Goal: Task Accomplishment & Management: Use online tool/utility

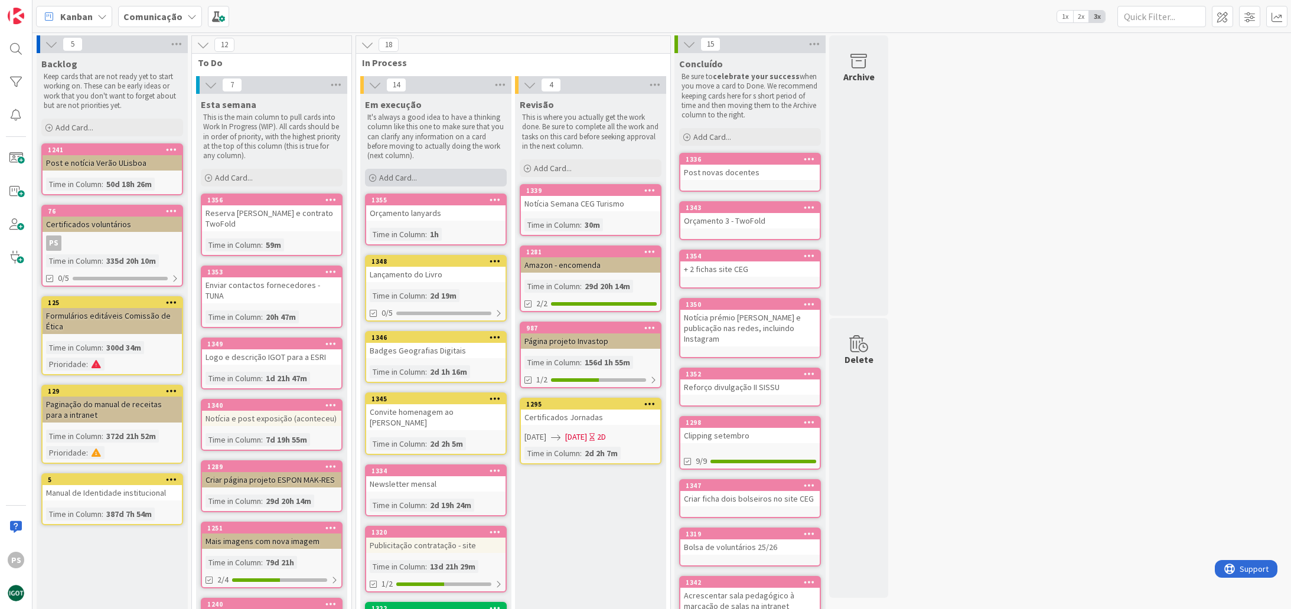
click at [387, 178] on span "Add Card..." at bounding box center [398, 177] width 38 height 11
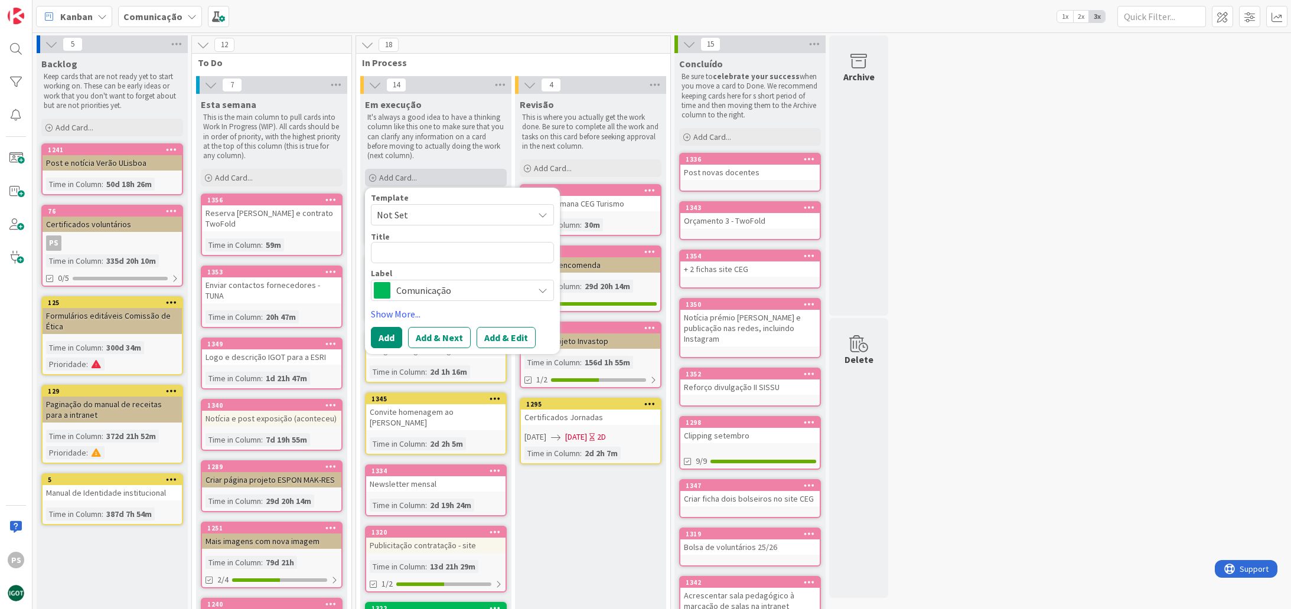
type textarea "x"
type textarea "D"
type textarea "x"
type textarea "Di"
type textarea "x"
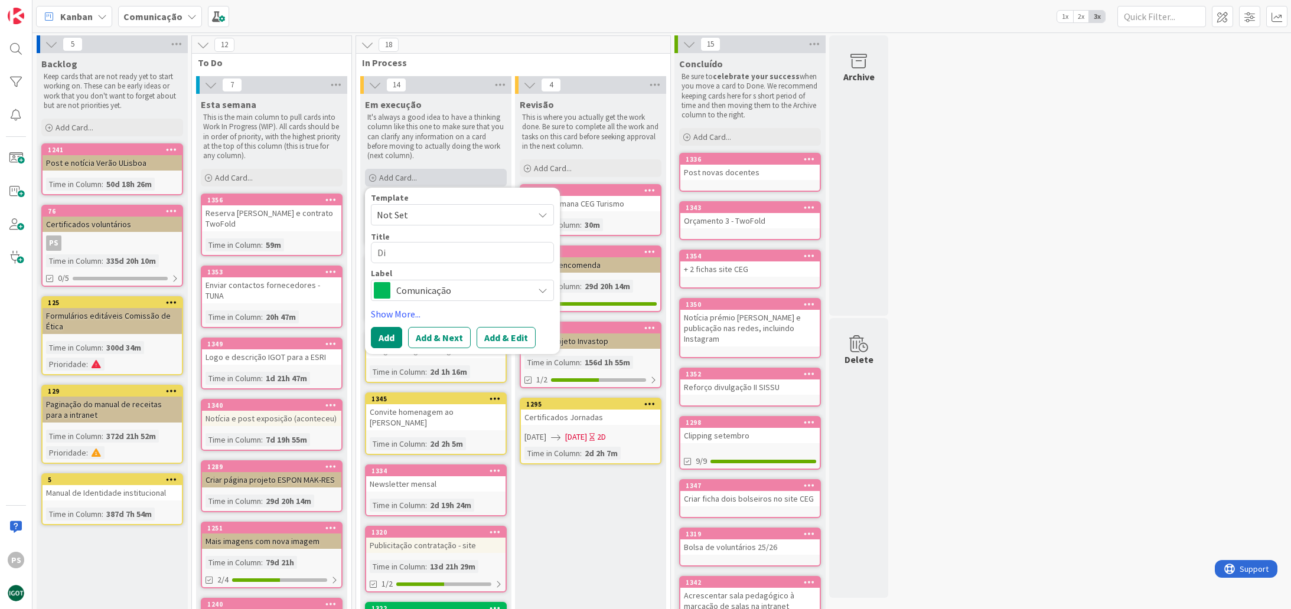
type textarea "Div"
type textarea "x"
type textarea "Divu"
type textarea "x"
type textarea "Divul"
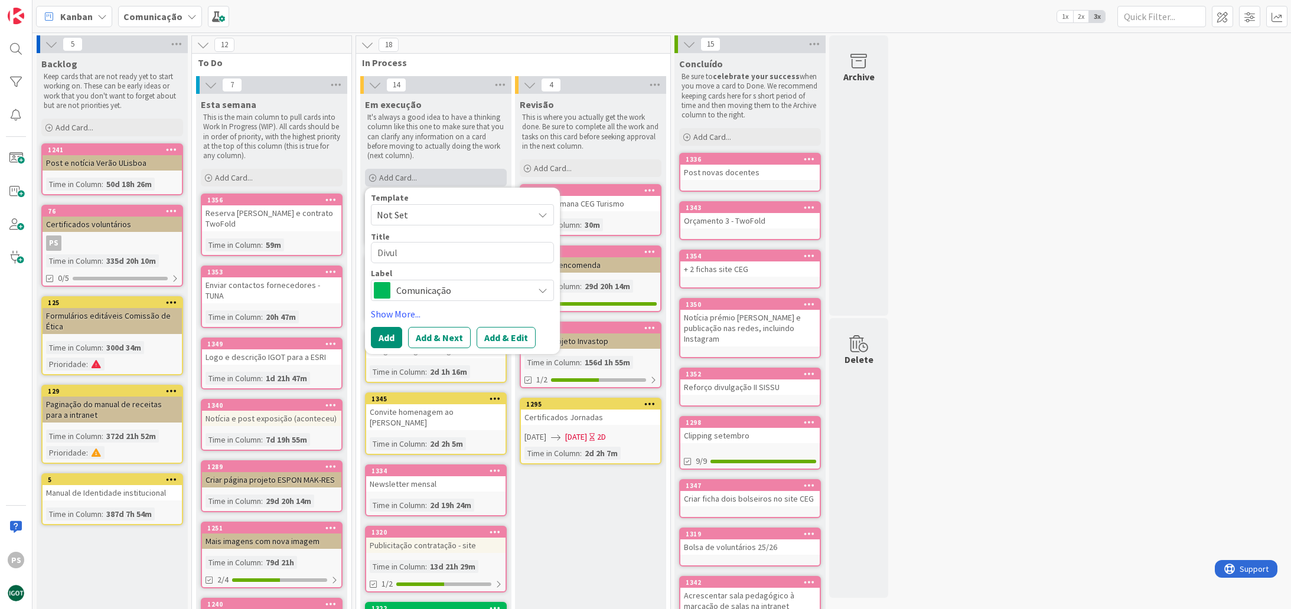
type textarea "x"
type textarea "Divulg"
type textarea "x"
type textarea "Divulga"
type textarea "x"
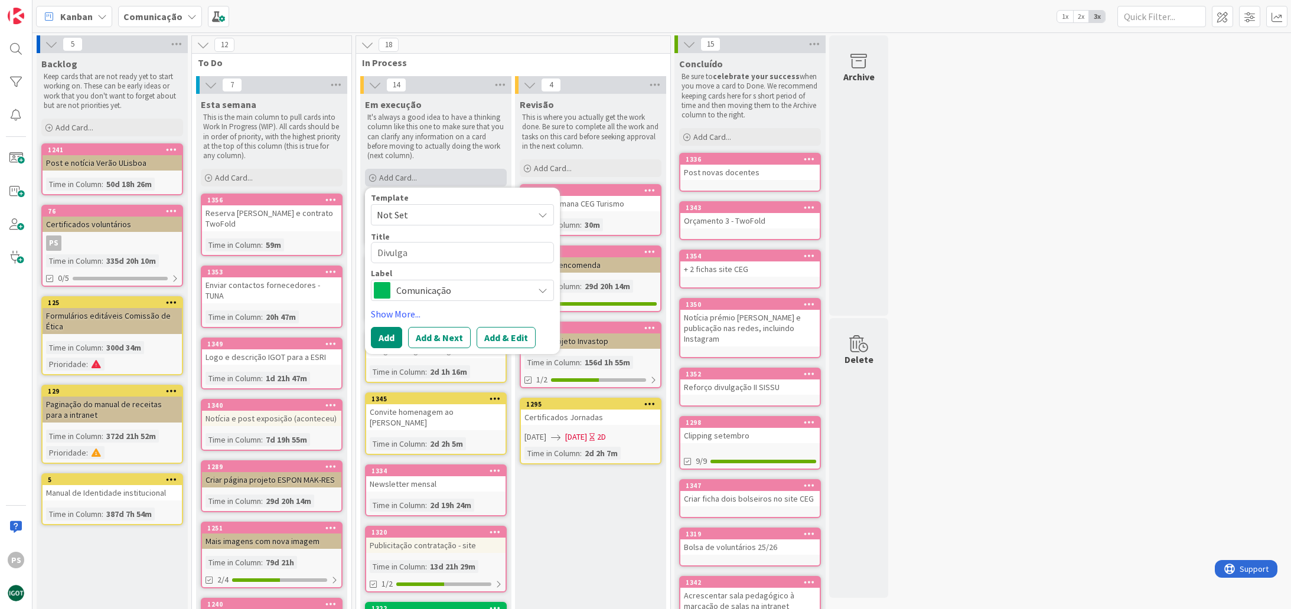
type textarea "Divulgar"
type textarea "x"
type textarea "Divulgar"
type textarea "x"
type textarea "Divulgar w"
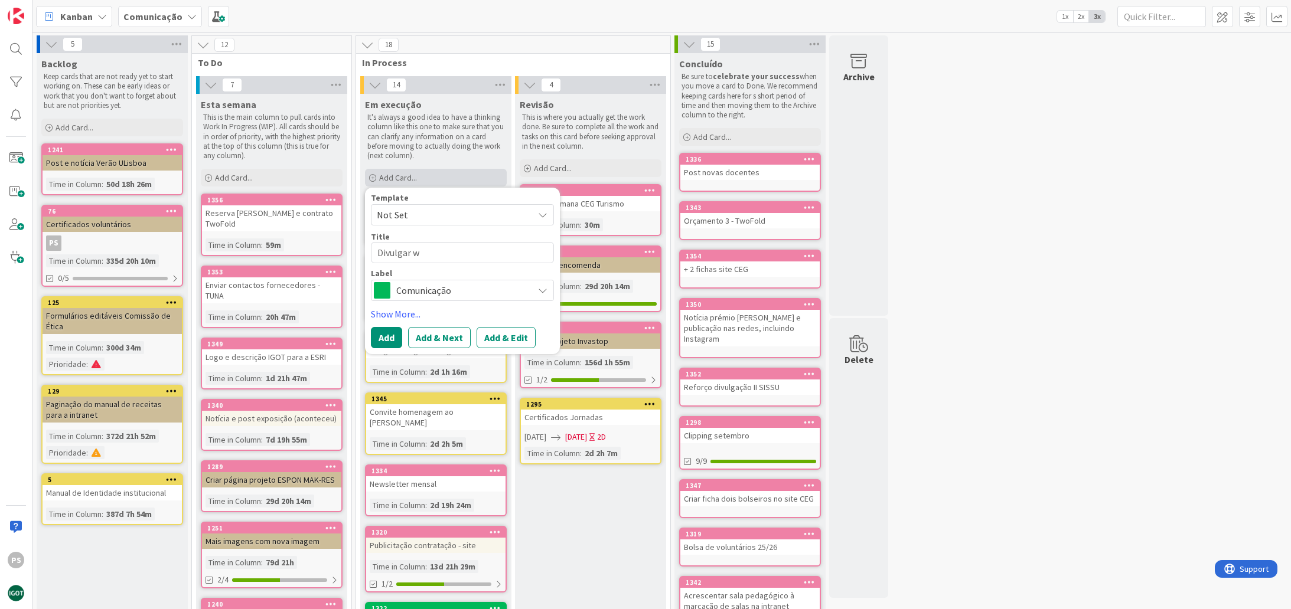
type textarea "x"
type textarea "Divulgar we"
type textarea "x"
type textarea "Divulgar web"
type textarea "x"
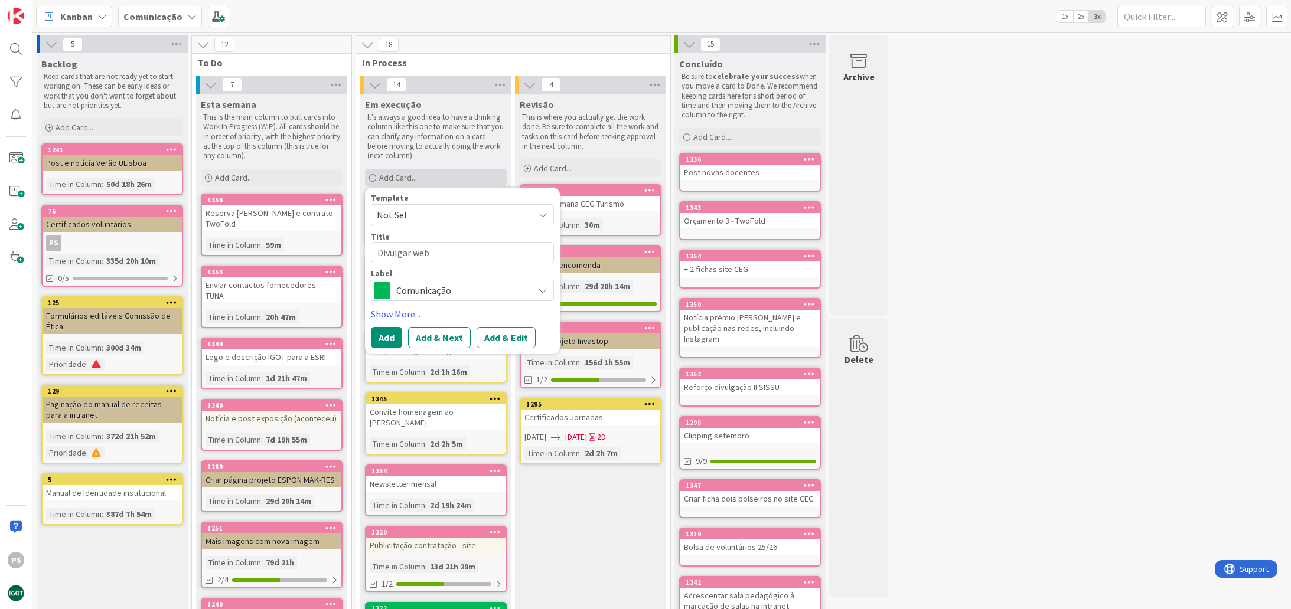
type textarea "Divulgar webi"
type textarea "x"
type textarea "Divulgar webin"
type textarea "x"
type textarea "Divulgar webina"
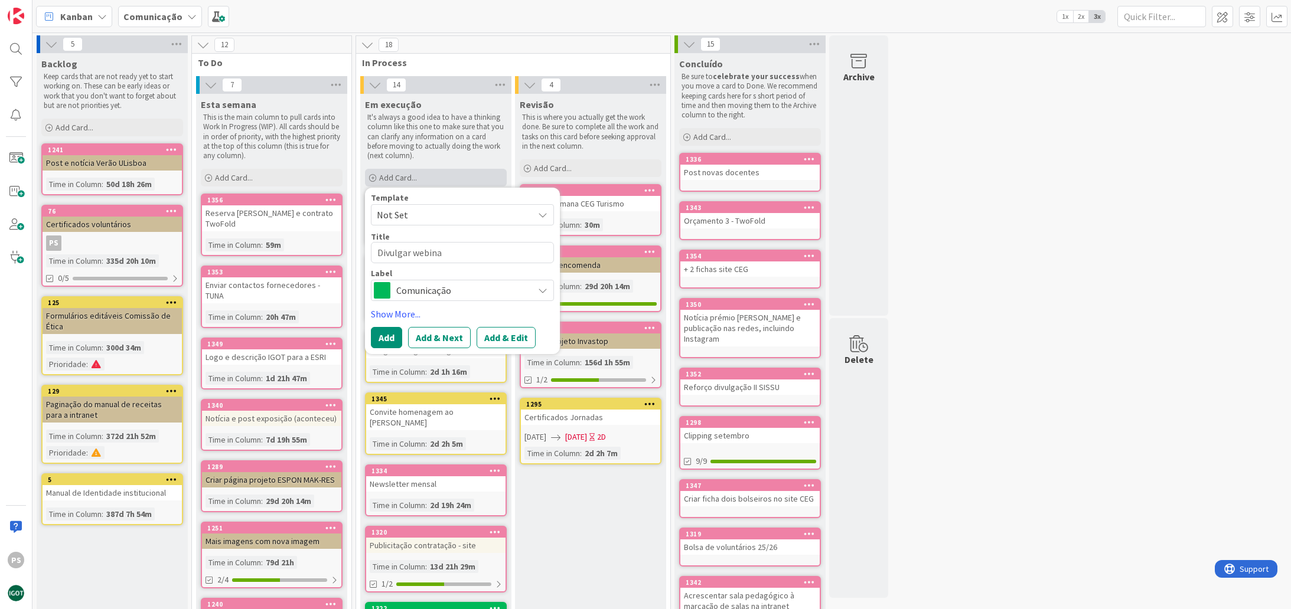
type textarea "x"
type textarea "Divulgar webinar"
type textarea "x"
type textarea "Divulgar webinars"
type textarea "x"
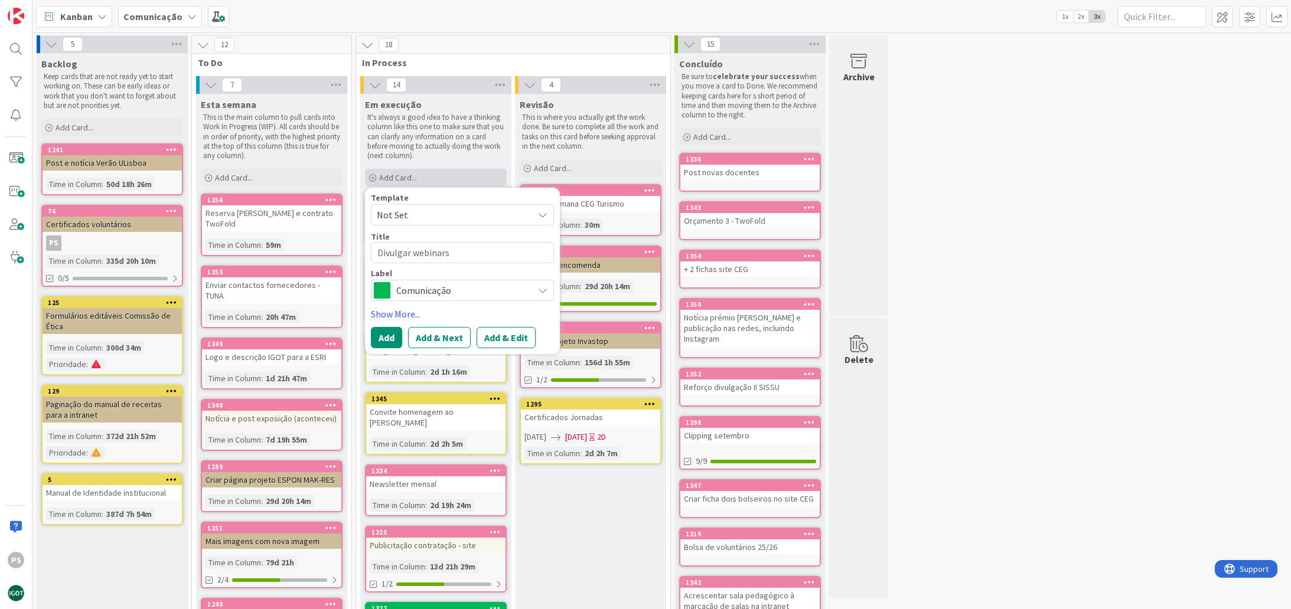
type textarea "Divulgar webinars"
type textarea "x"
type textarea "Divulgar webinars S"
type textarea "x"
type textarea "Divulgar webinars Se"
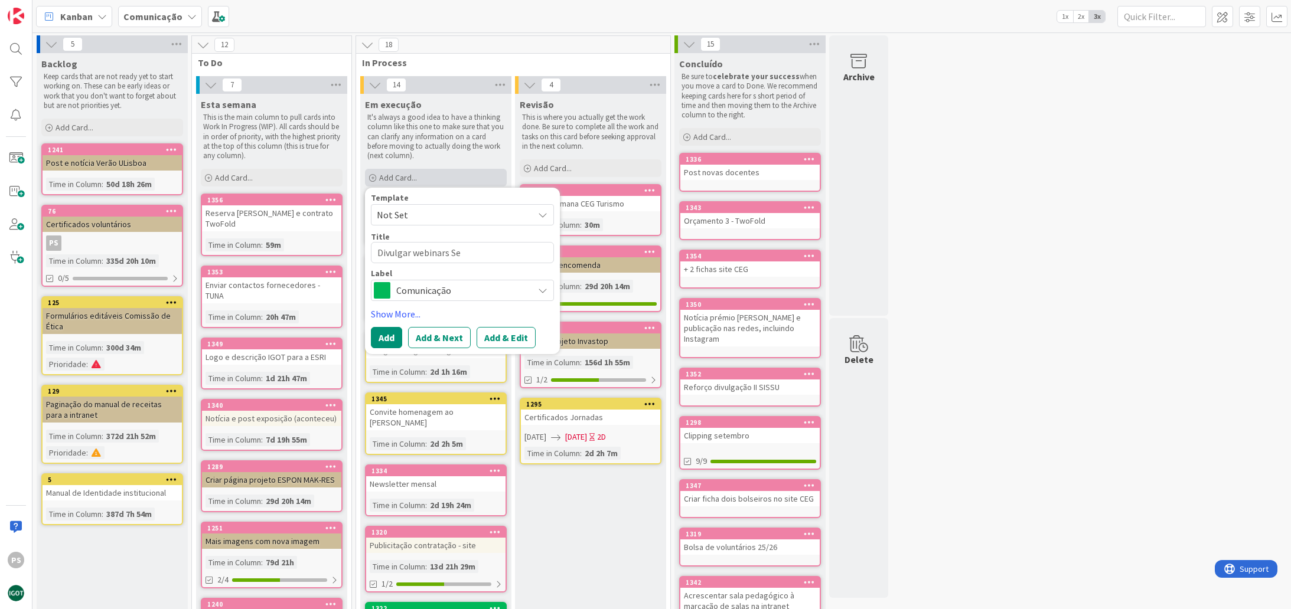
type textarea "x"
type textarea "Divulgar webinars Sen"
type textarea "x"
type textarea "Divulgar webinars Sens"
type textarea "x"
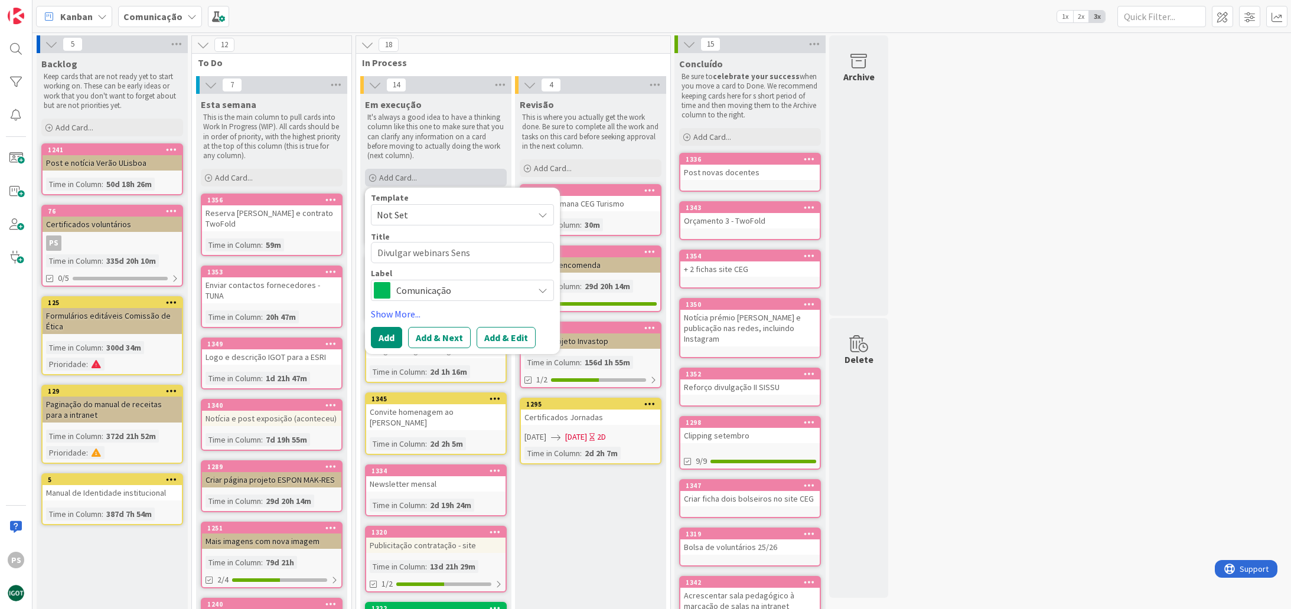
type textarea "Divulgar webinars Sensi"
type textarea "x"
type textarea "Divulgar webinars Sensin"
type textarea "x"
type textarea "Divulgar webinars Sensing"
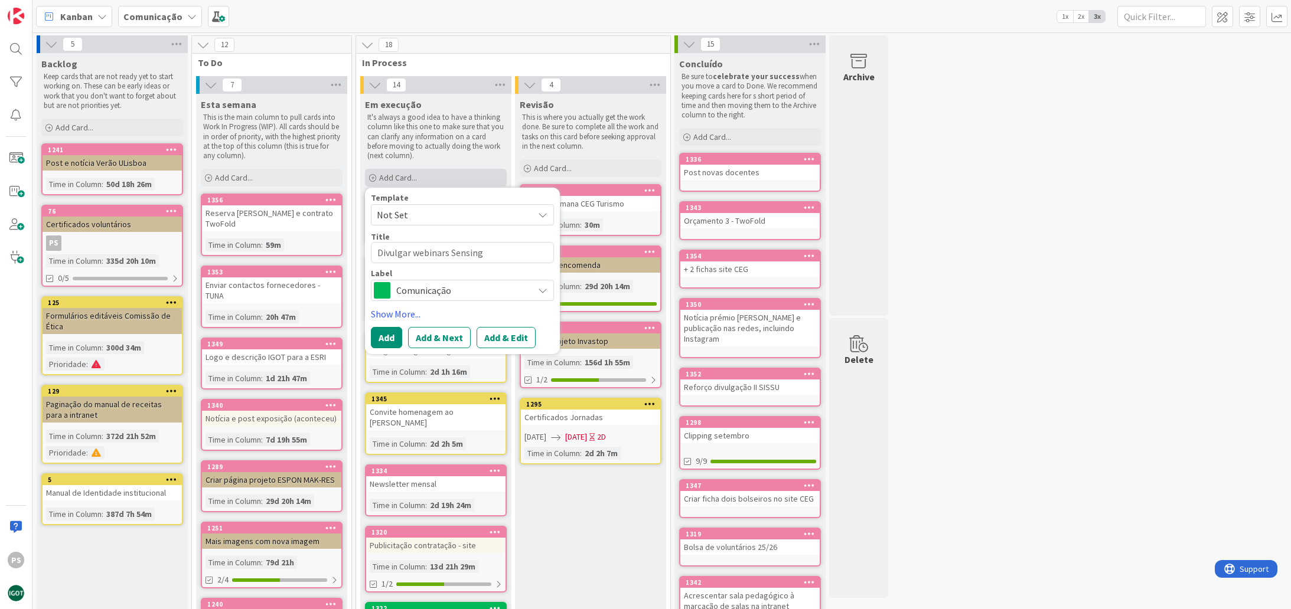
type textarea "x"
type textarea "Divulgar webinars Sensing"
type textarea "x"
type textarea "Divulgar webinars Sensing M"
type textarea "x"
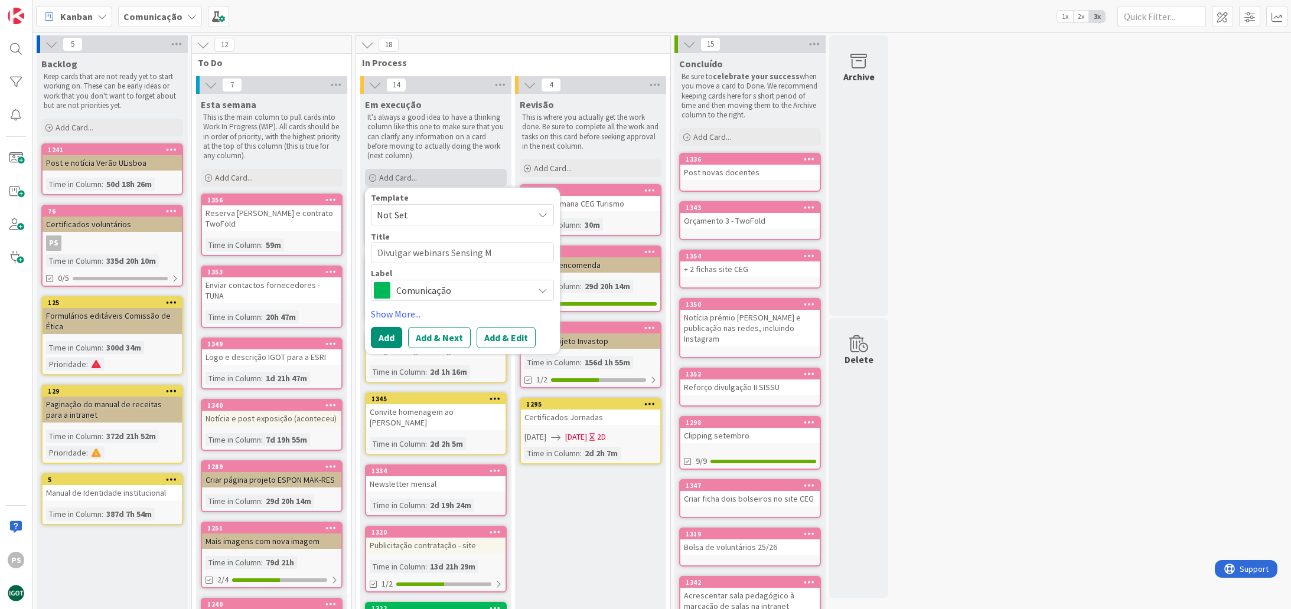
type textarea "Divulgar webinars Sensing Mi"
type textarea "x"
type textarea "Divulgar webinars Sensing Mig"
type textarea "x"
type textarea "Divulgar webinars Sensing Migr"
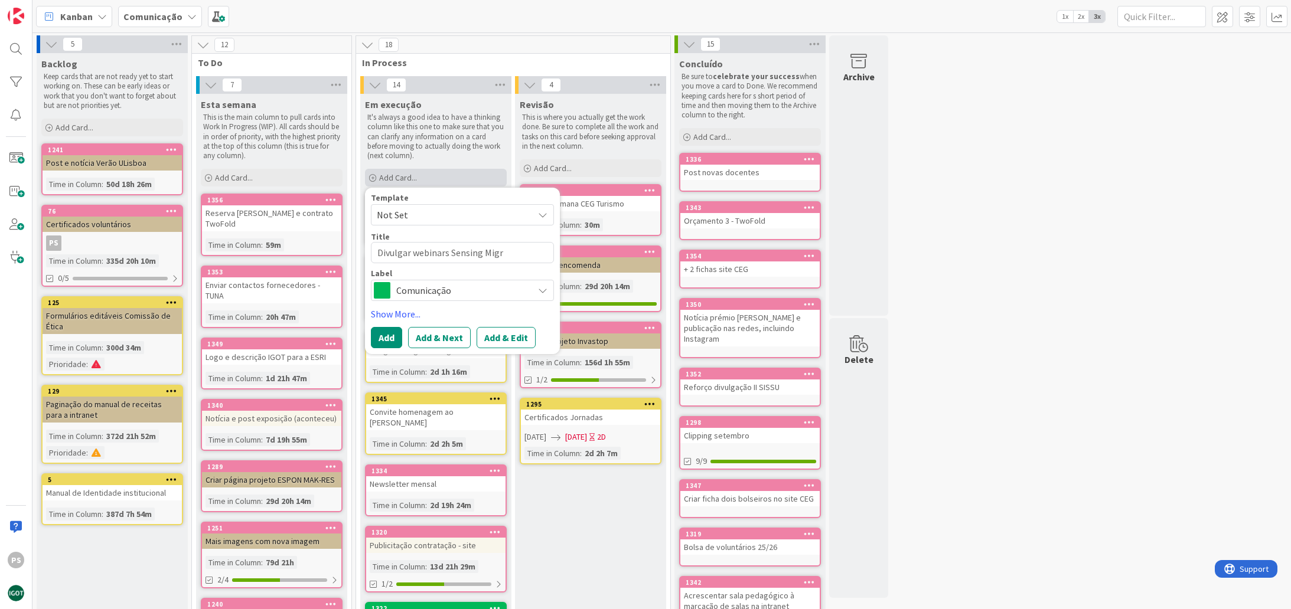
type textarea "x"
type textarea "Divulgar webinars Sensing Migra"
type textarea "x"
type textarea "Divulgar webinars Sensing Migrat"
type textarea "x"
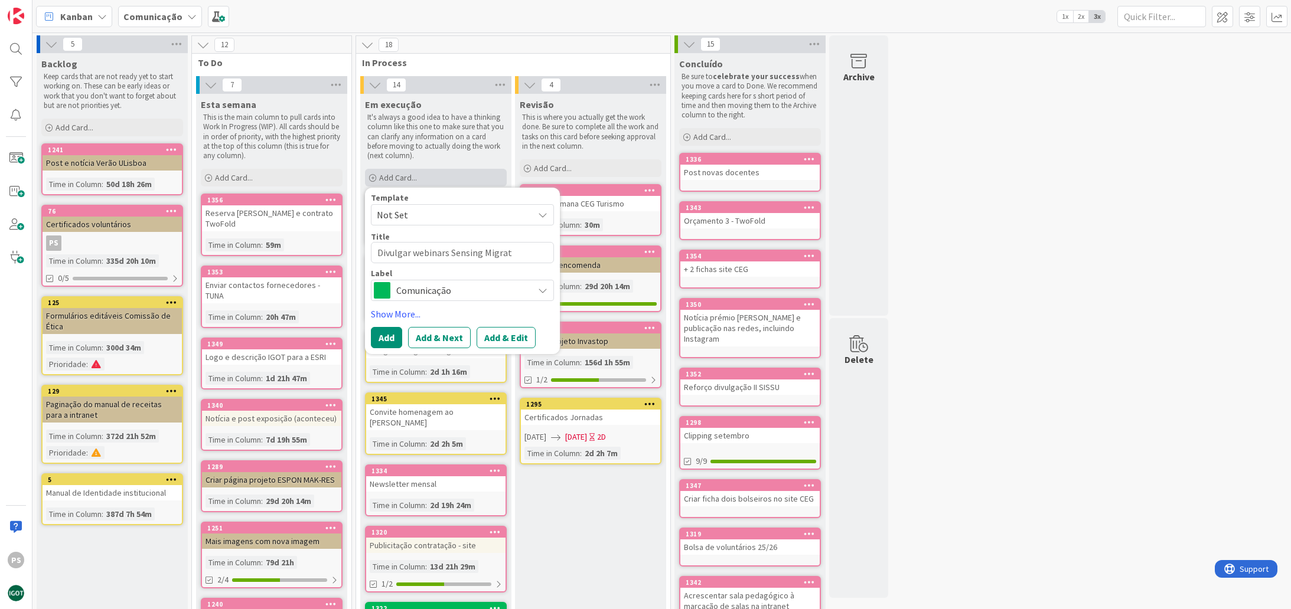
type textarea "Divulgar webinars Sensing Migrati"
type textarea "x"
type textarea "Divulgar webinars Sensing Migratio"
type textarea "x"
type textarea "Divulgar webinars Sensing Migration"
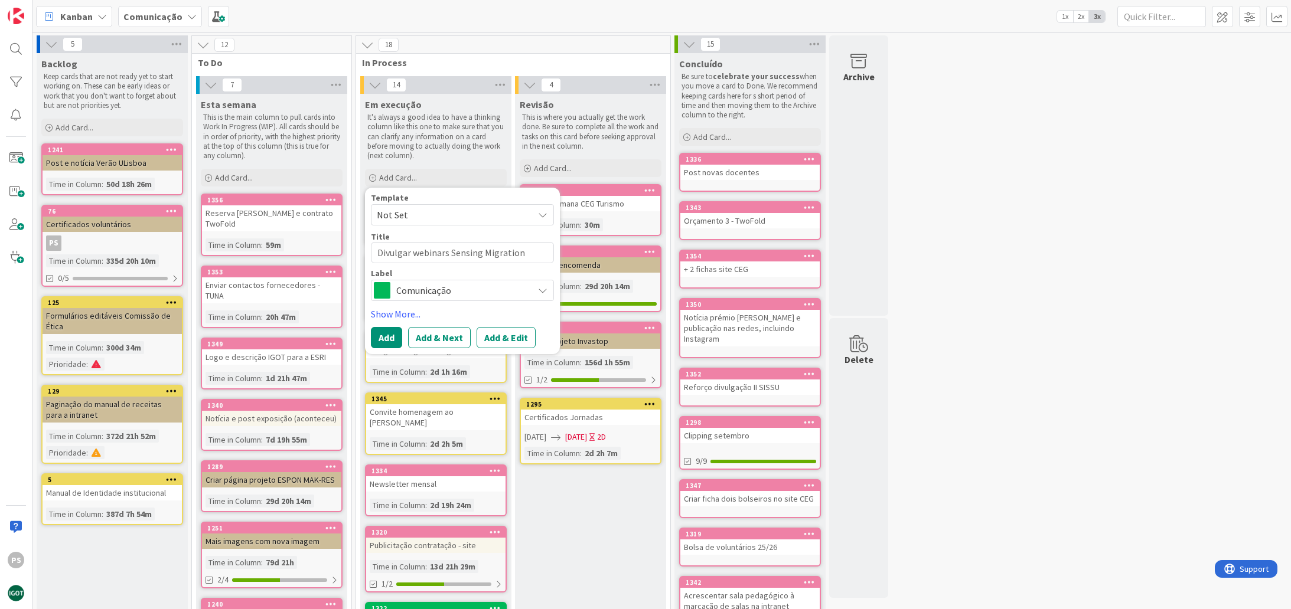
click at [426, 292] on span "Comunicação" at bounding box center [461, 290] width 131 height 17
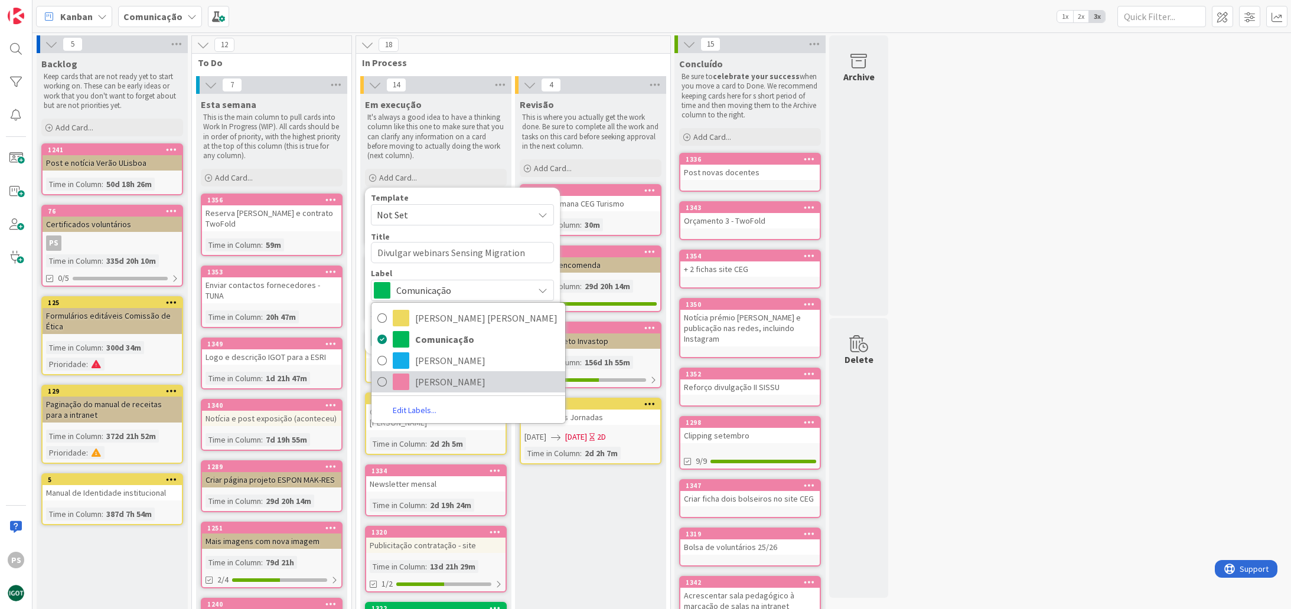
click at [410, 378] on link "[PERSON_NAME]" at bounding box center [468, 381] width 194 height 21
type textarea "x"
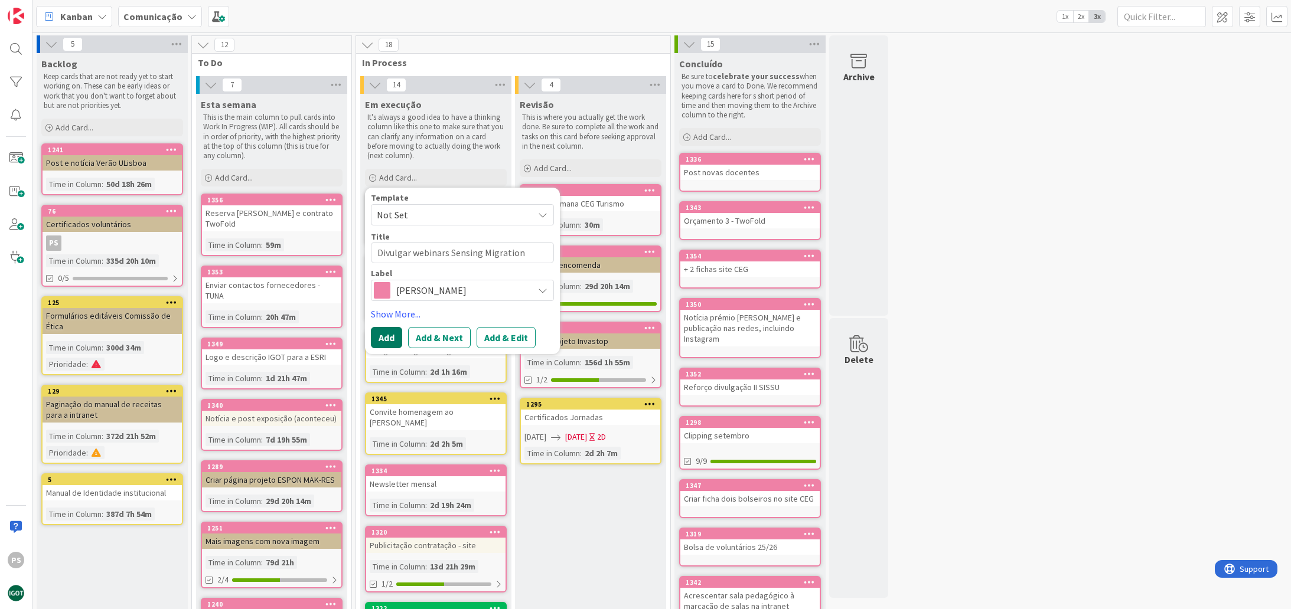
click at [387, 342] on button "Add" at bounding box center [386, 337] width 31 height 21
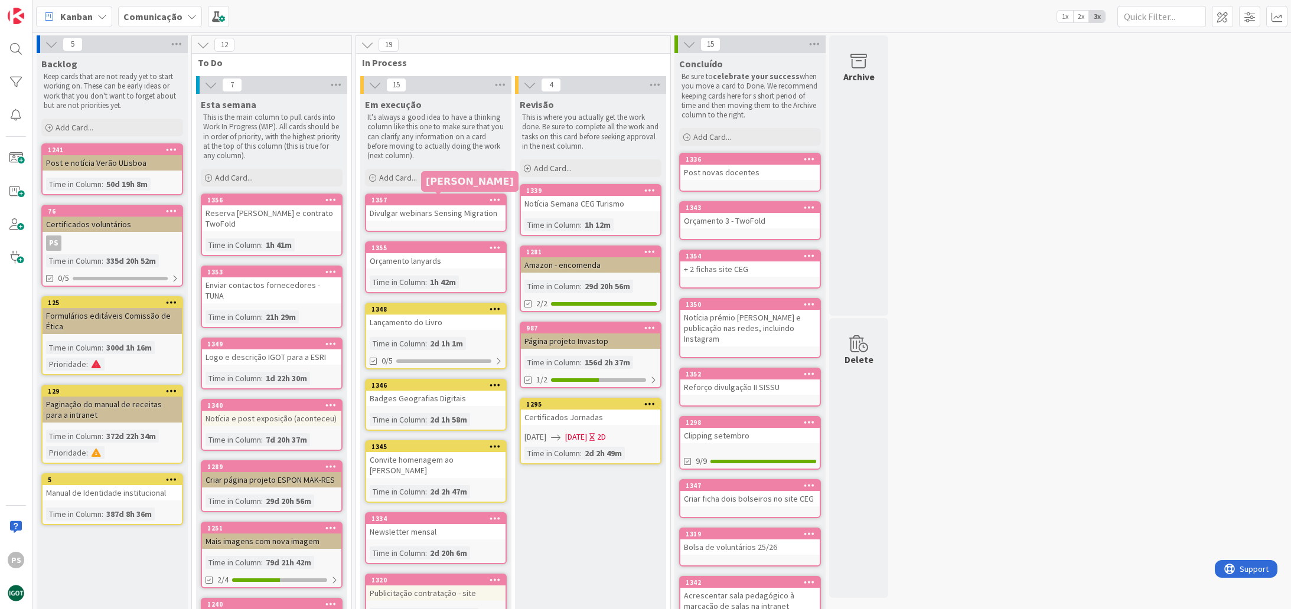
click at [425, 201] on div "1357" at bounding box center [438, 200] width 134 height 8
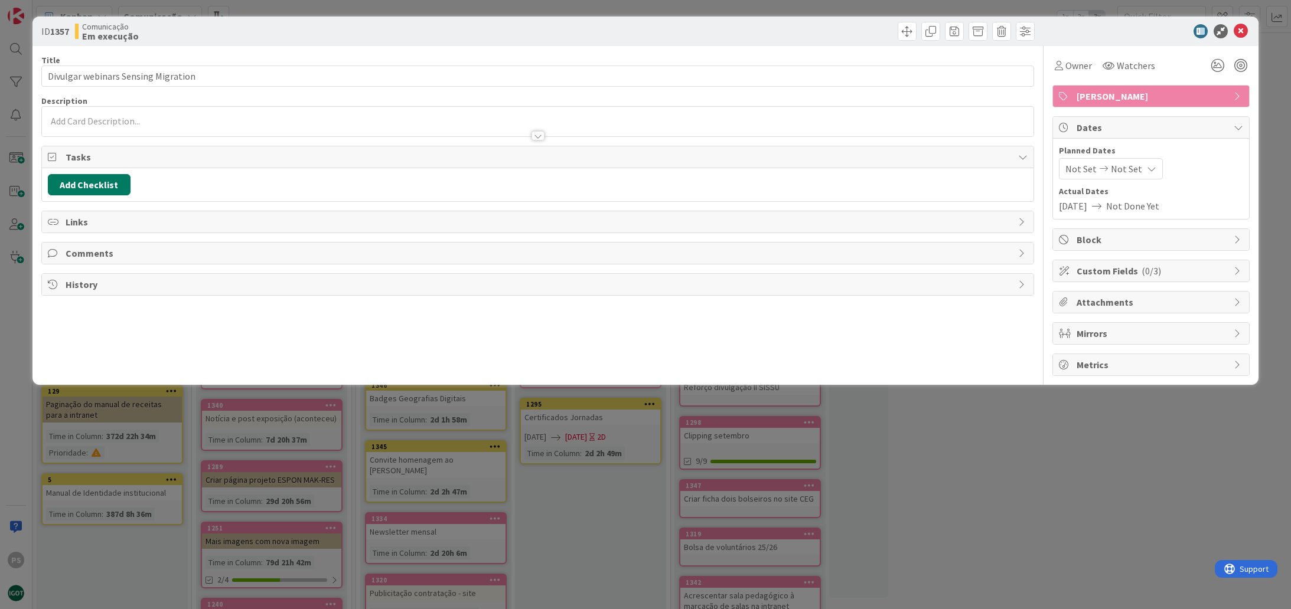
click at [108, 184] on button "Add Checklist" at bounding box center [89, 184] width 83 height 21
type input "Lista"
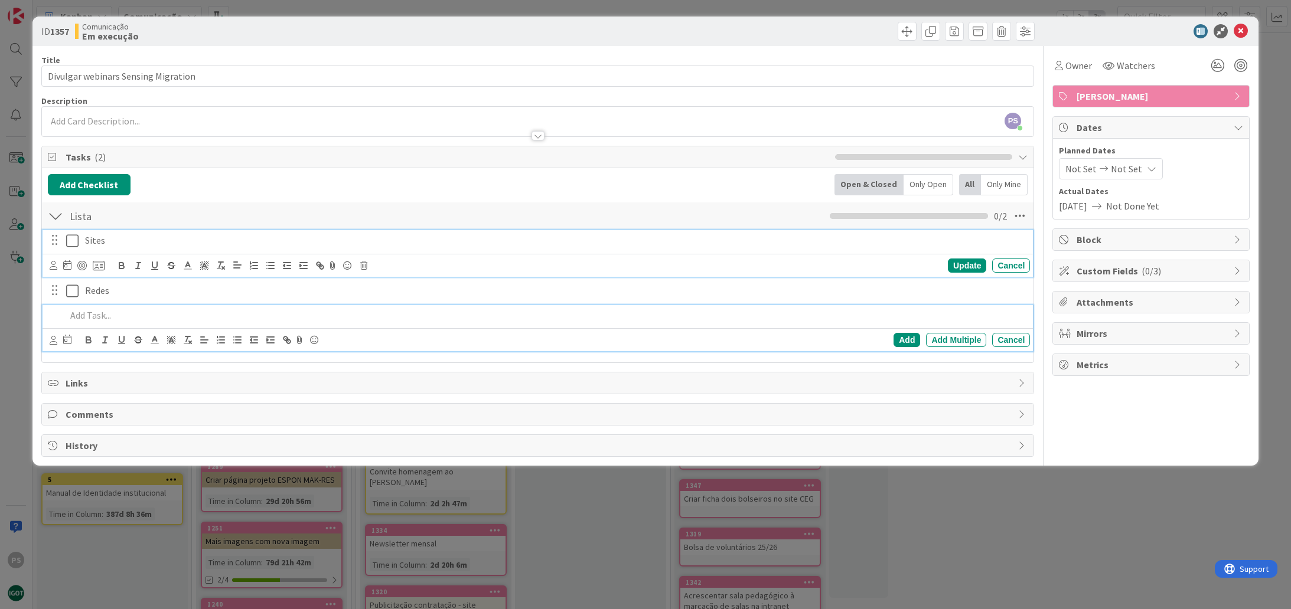
click at [72, 244] on icon at bounding box center [72, 241] width 12 height 14
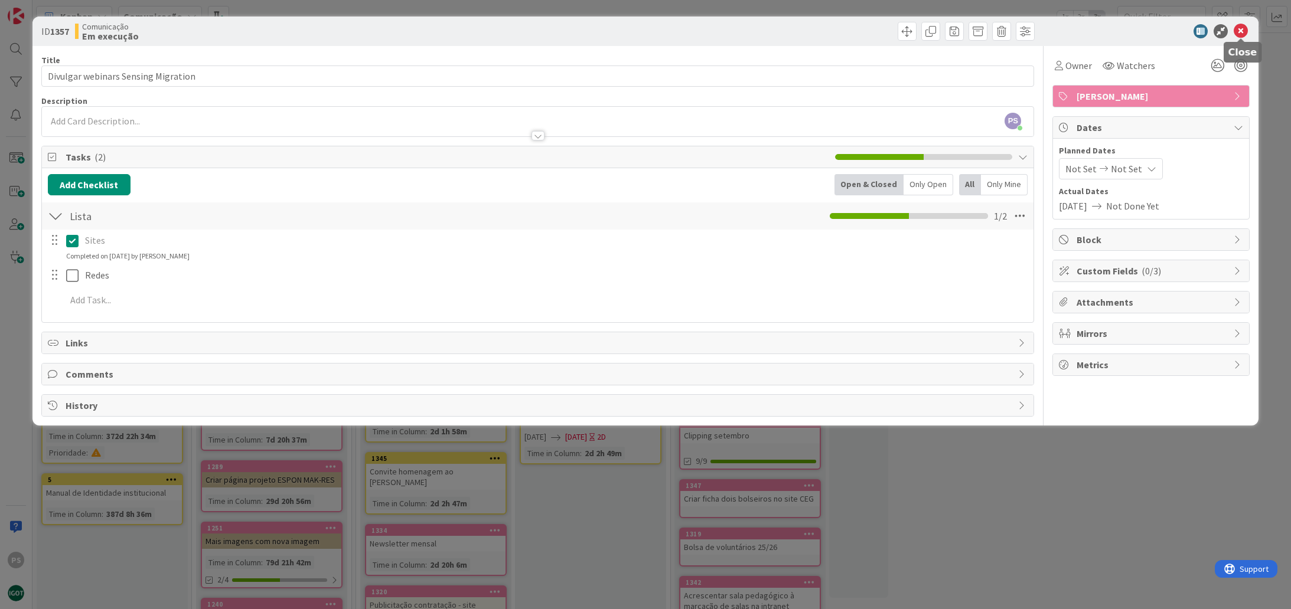
click at [1240, 26] on icon at bounding box center [1241, 31] width 14 height 14
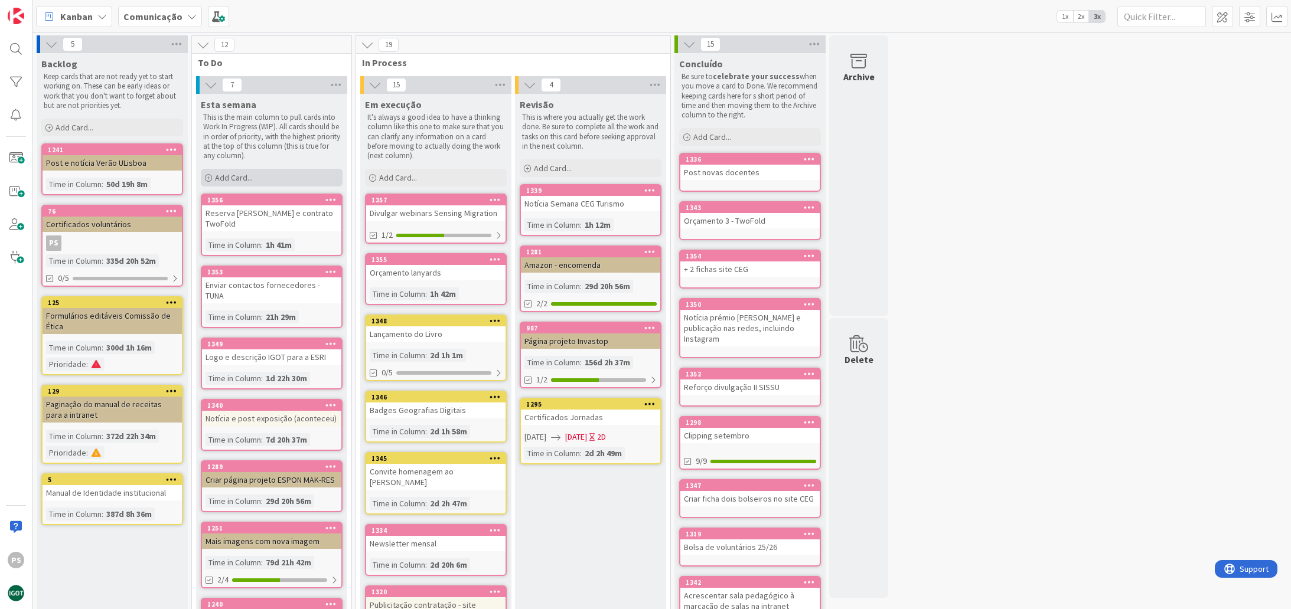
click at [298, 182] on div "Add Card..." at bounding box center [272, 178] width 142 height 18
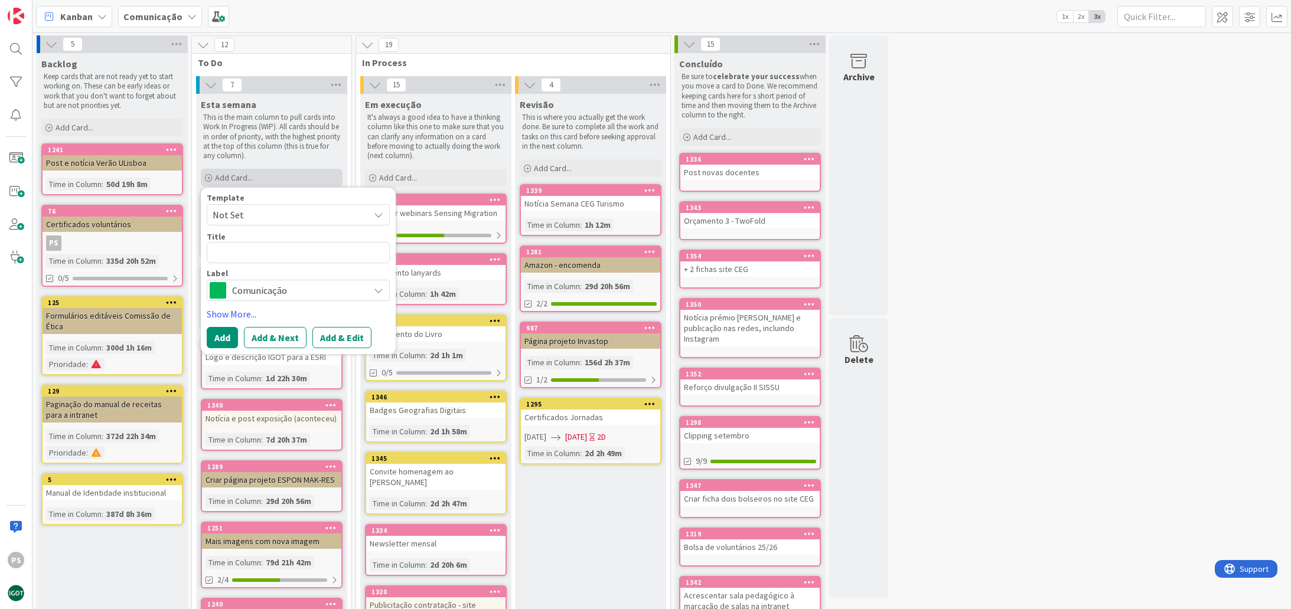
type textarea "x"
type textarea "l"
type textarea "x"
type textarea "C"
type textarea "x"
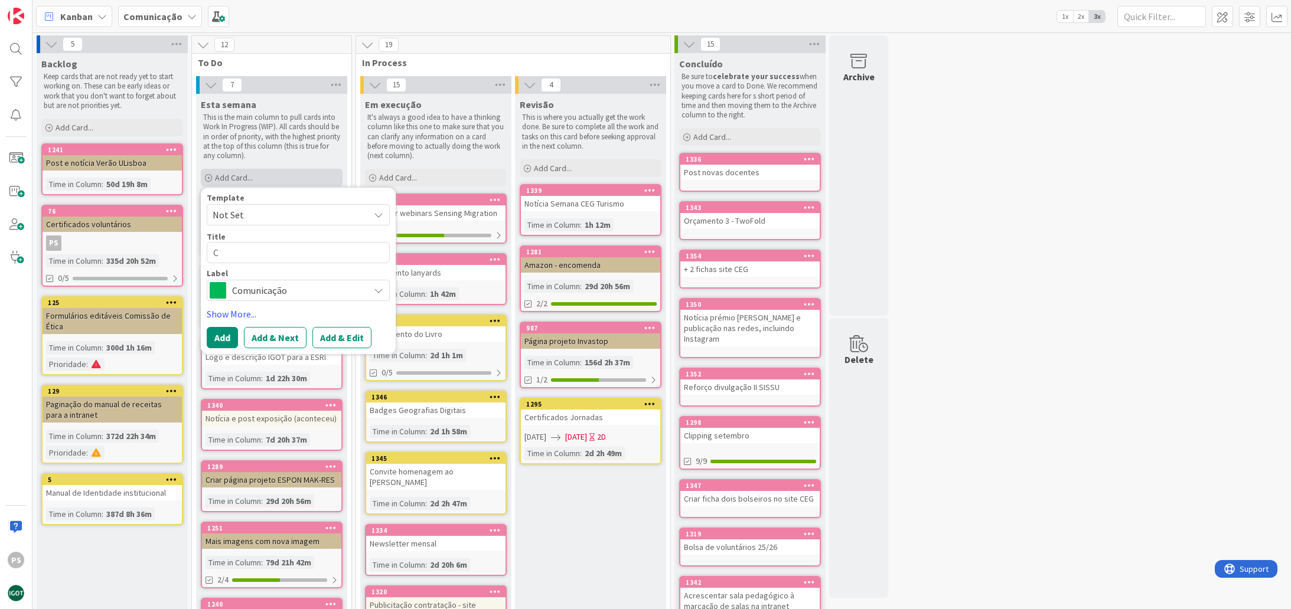
type textarea "Cl"
type textarea "x"
type textarea "Cli"
type textarea "x"
type textarea "Clip"
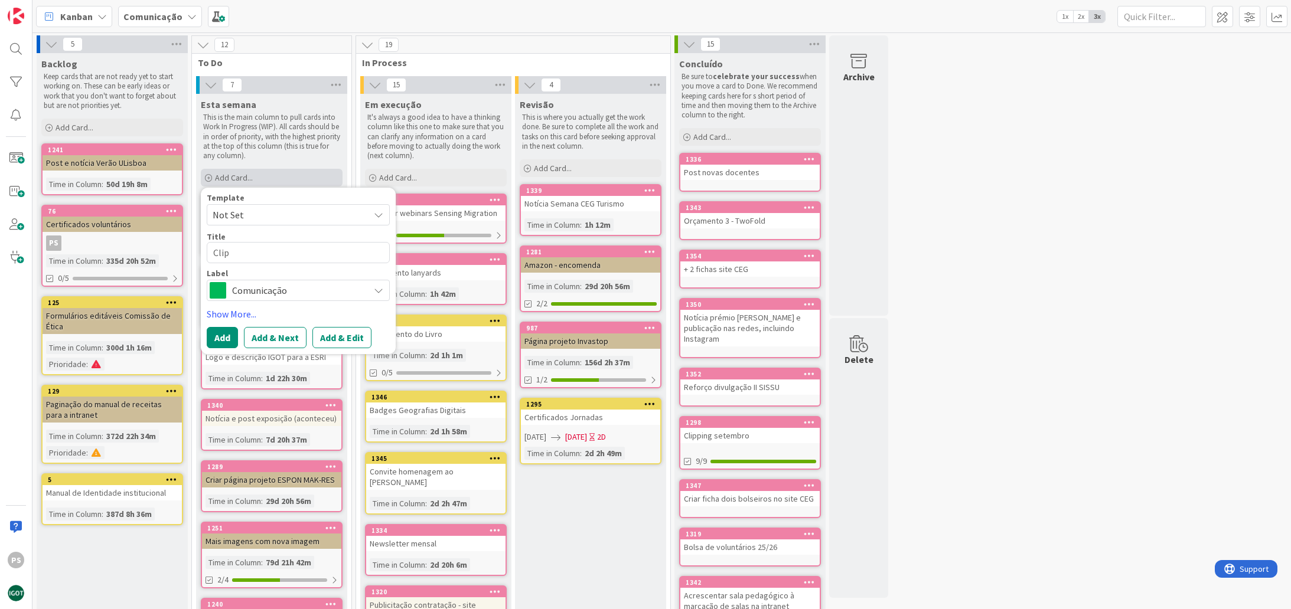
type textarea "x"
type textarea "[PERSON_NAME]"
type textarea "x"
type textarea "Clippi"
type textarea "x"
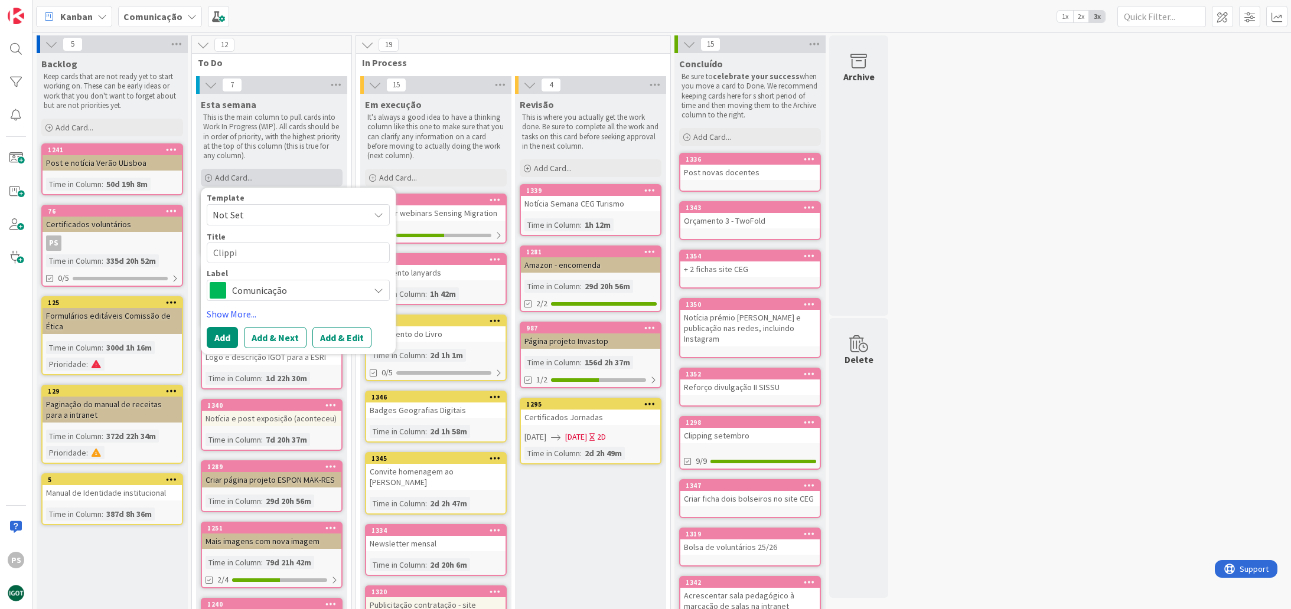
type textarea "Clippin"
type textarea "x"
type textarea "Clipping"
type textarea "x"
type textarea "Clippings"
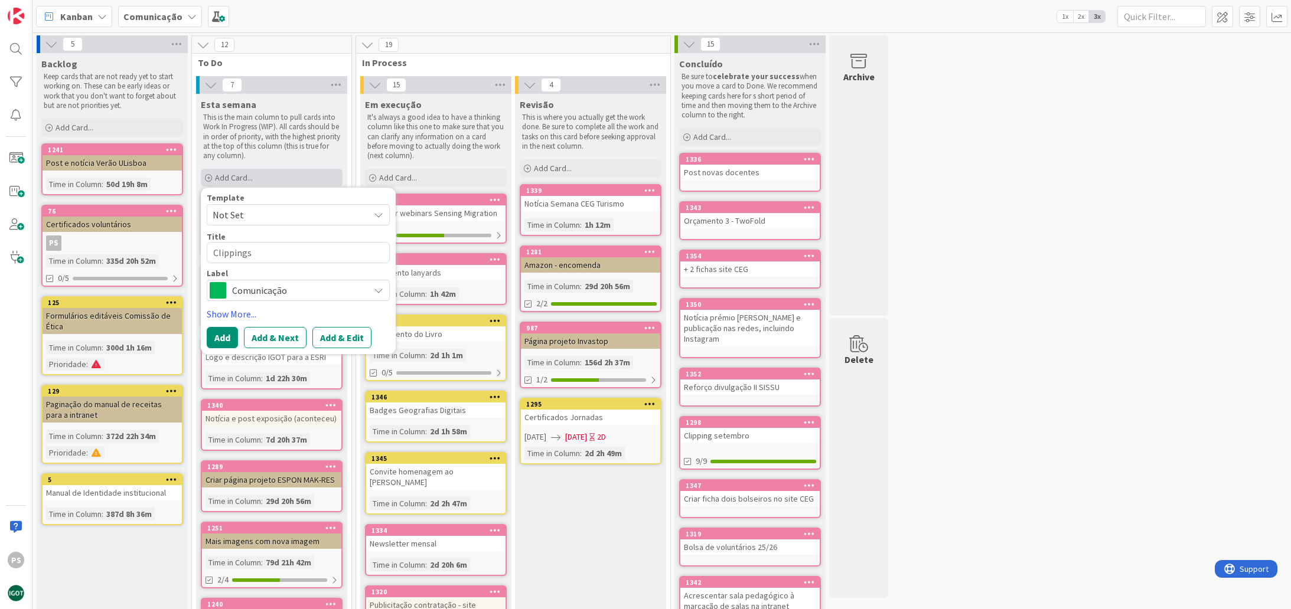
type textarea "x"
type textarea "Clippings"
type textarea "x"
type textarea "Clippings e"
type textarea "x"
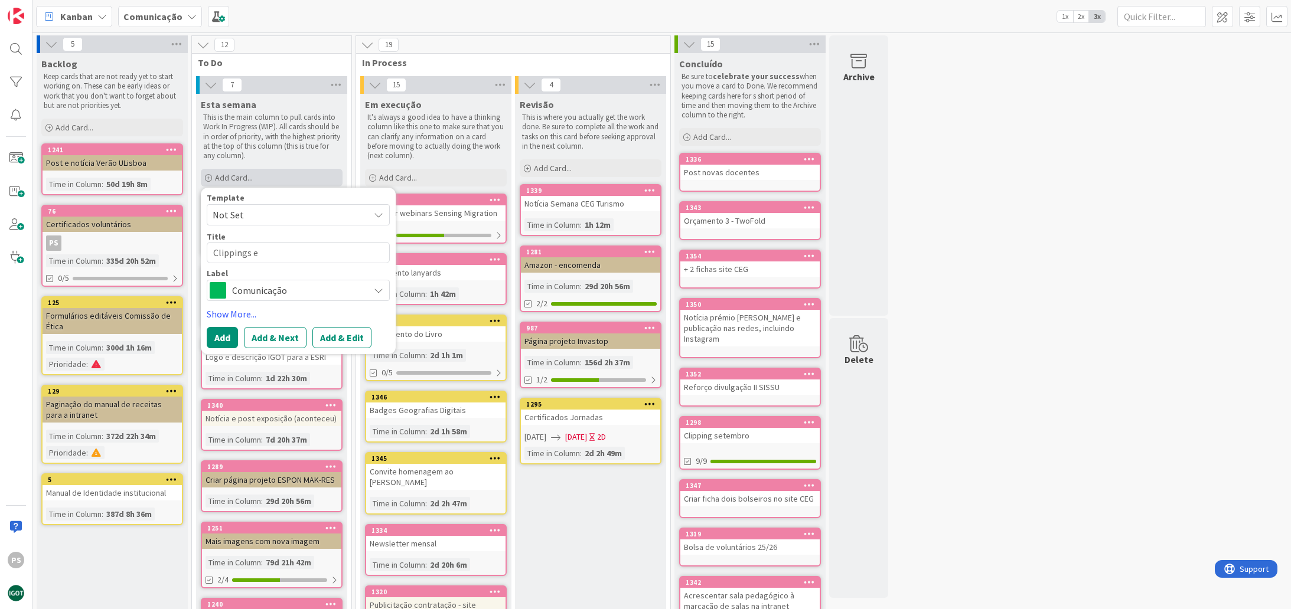
type textarea "Clippings em"
type textarea "x"
type textarea "Clippings em"
type textarea "x"
type textarea "Clippings em f"
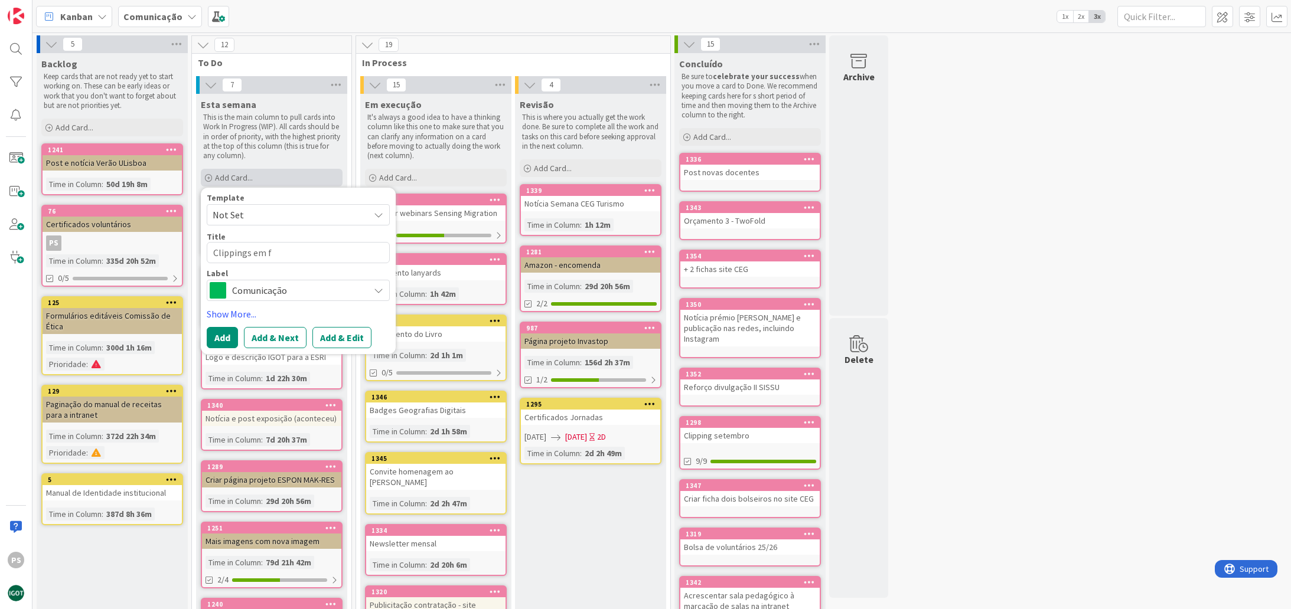
type textarea "x"
type textarea "Clippings em fa"
type textarea "x"
type textarea "Clippings em fal"
type textarea "x"
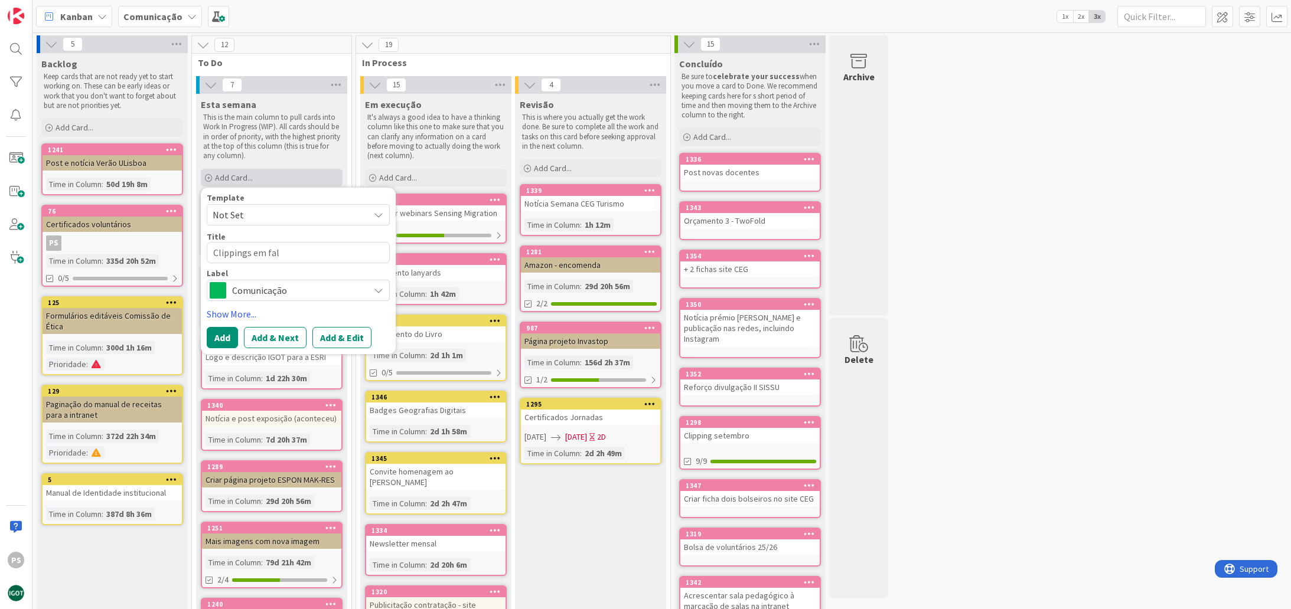
type textarea "Clippings [PERSON_NAME]"
type textarea "x"
type textarea "Clippings [PERSON_NAME]"
click at [296, 295] on span "Comunicação" at bounding box center [297, 290] width 131 height 17
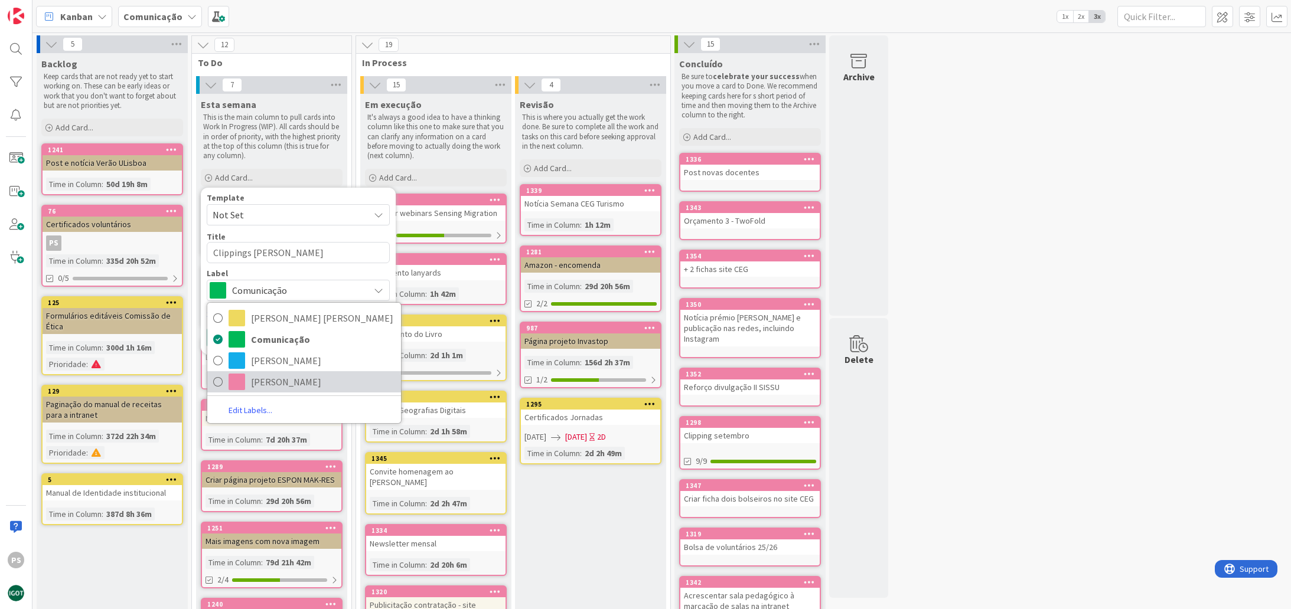
click at [256, 386] on span "[PERSON_NAME]" at bounding box center [323, 382] width 144 height 18
type textarea "x"
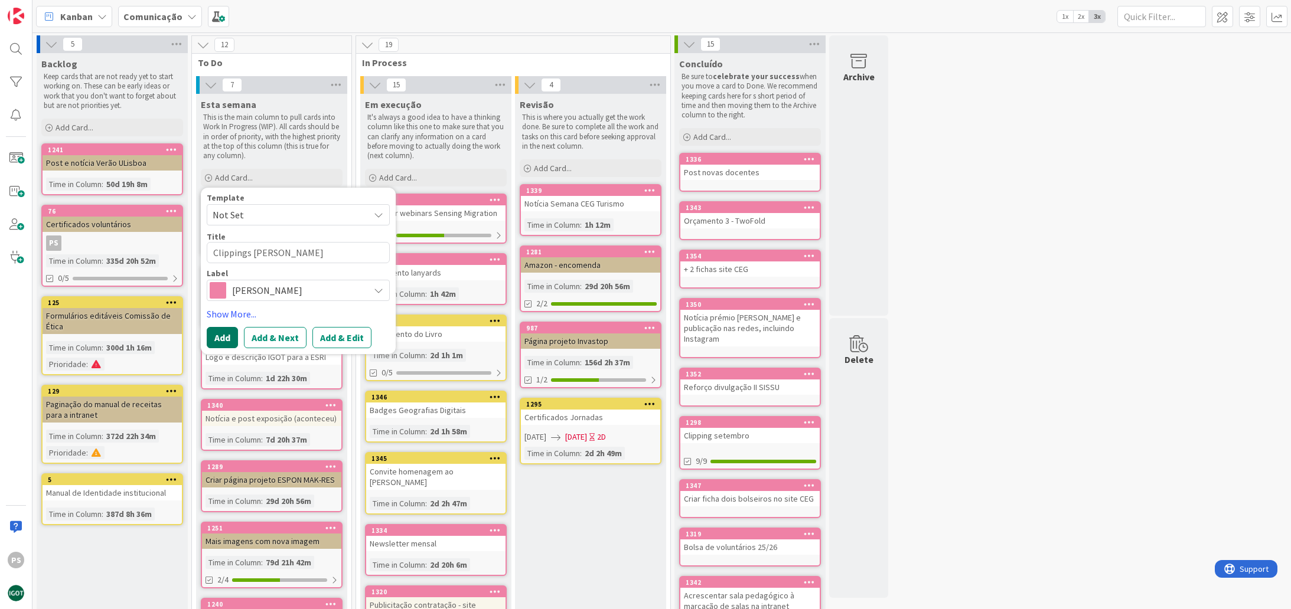
click at [228, 337] on button "Add" at bounding box center [222, 337] width 31 height 21
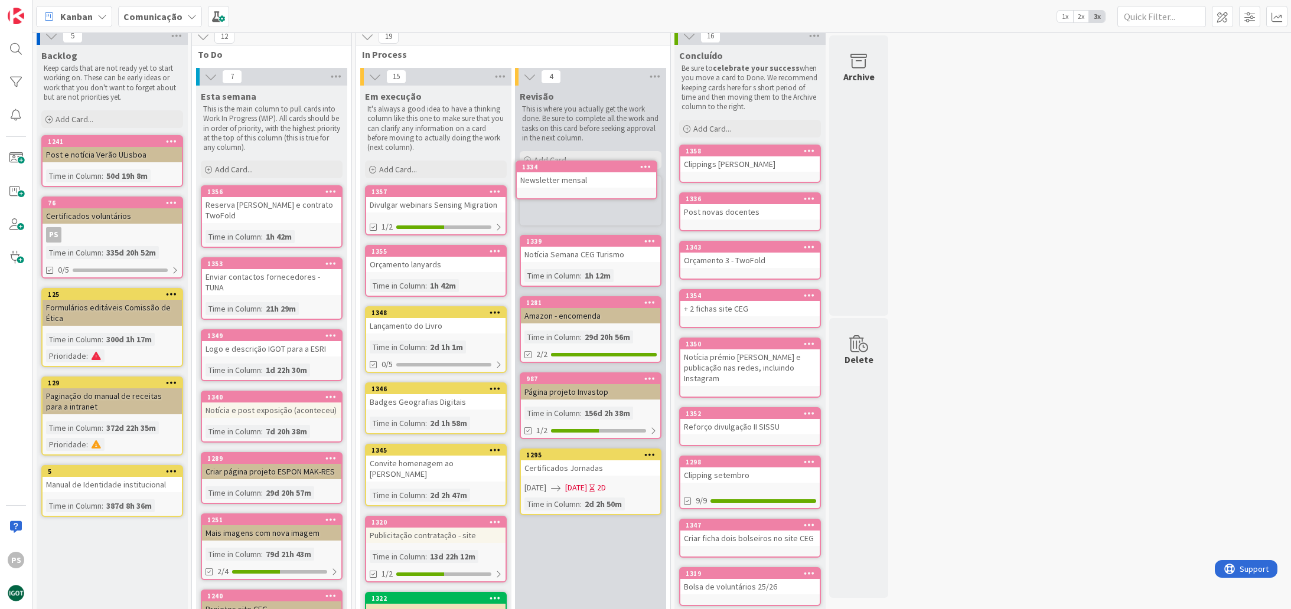
scroll to position [8, 0]
